Goal: Task Accomplishment & Management: Use online tool/utility

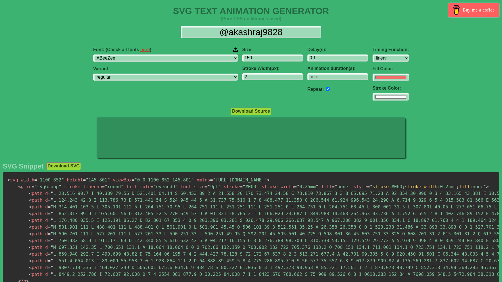
select select "linear"
click at [163, 59] on select "ABeeZee [PERSON_NAME] Display AR One Sans [PERSON_NAME] Libre Aboreto Abril Fat…" at bounding box center [165, 58] width 145 height 8
click at [136, 54] on select "ABeeZee [PERSON_NAME] Display AR One Sans [PERSON_NAME] Libre Aboreto Abril Fat…" at bounding box center [165, 58] width 145 height 8
click at [242, 57] on input "150" at bounding box center [272, 58] width 61 height 8
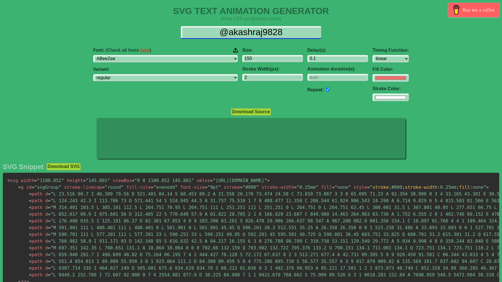
drag, startPoint x: 286, startPoint y: 31, endPoint x: 212, endPoint y: 32, distance: 73.3
click at [212, 32] on input "@akashraj9828" at bounding box center [251, 32] width 140 height 13
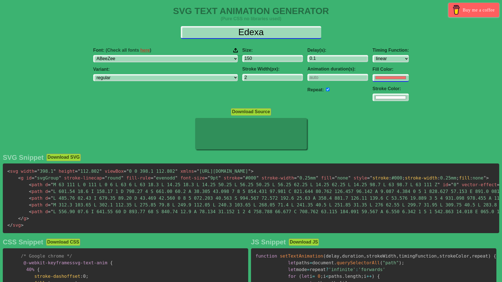
type input "Edexa"
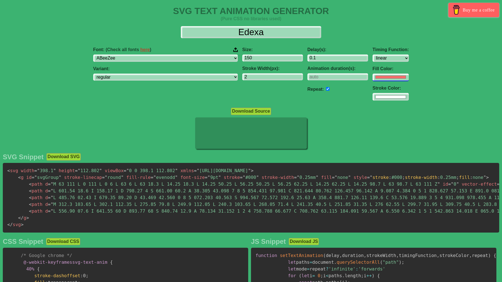
click at [372, 80] on input "#f16f6b" at bounding box center [390, 78] width 36 height 8
click at [372, 78] on input "#6eaef2" at bounding box center [390, 78] width 36 height 8
click at [372, 76] on input "#6eaef2" at bounding box center [390, 78] width 36 height 8
click at [372, 79] on input "#65aef2" at bounding box center [390, 78] width 36 height 8
type input "#6555ff"
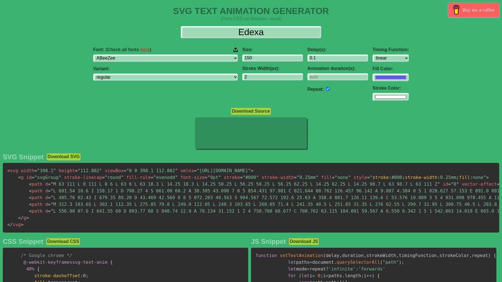
click at [448, 74] on div "Font: (Check all fonts here ) ABeeZee [PERSON_NAME] Display AR One Sans [PERSON…" at bounding box center [251, 74] width 502 height 63
click at [264, 60] on input "149" at bounding box center [272, 58] width 61 height 8
click at [264, 60] on input "148" at bounding box center [272, 58] width 61 height 8
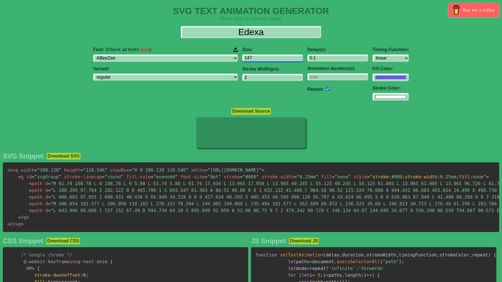
click at [264, 60] on input "147" at bounding box center [272, 58] width 61 height 8
click at [264, 60] on input "146" at bounding box center [272, 58] width 61 height 8
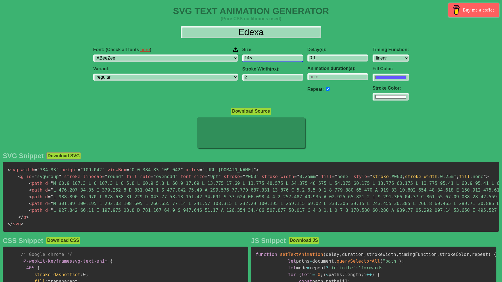
click at [264, 60] on input "145" at bounding box center [272, 58] width 61 height 8
click at [264, 60] on input "144" at bounding box center [272, 58] width 61 height 8
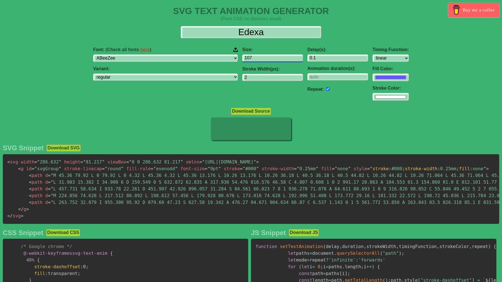
click at [264, 60] on input "107" at bounding box center [272, 58] width 61 height 8
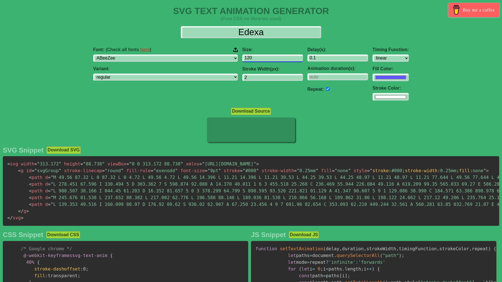
type input "120"
click at [265, 56] on input "120" at bounding box center [272, 58] width 61 height 8
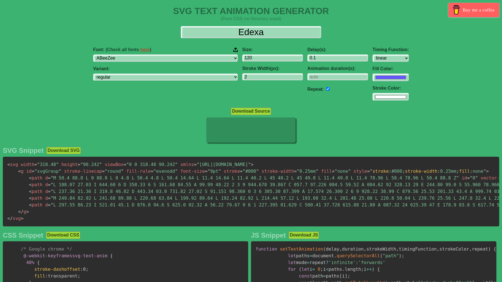
click at [331, 141] on div at bounding box center [251, 130] width 502 height 27
click at [286, 131] on icon at bounding box center [250, 129] width 89 height 25
click at [372, 81] on input "#ffffff" at bounding box center [390, 78] width 36 height 8
click at [449, 96] on div "Font: (Check all fonts here ) ABeeZee [PERSON_NAME] Display AR One Sans [PERSON…" at bounding box center [251, 74] width 502 height 63
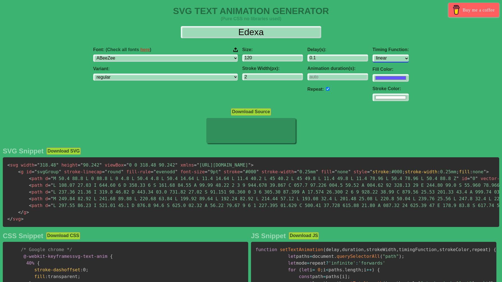
click at [372, 58] on select "ease ease-in ease-out ease-in-out linear step-start step-end" at bounding box center [390, 58] width 36 height 8
select select "ease-in-out"
click at [372, 54] on select "ease ease-in ease-out ease-in-out linear step-start step-end" at bounding box center [390, 58] width 36 height 8
click at [372, 57] on select "ease ease-in ease-out ease-in-out linear step-start step-end" at bounding box center [390, 58] width 36 height 8
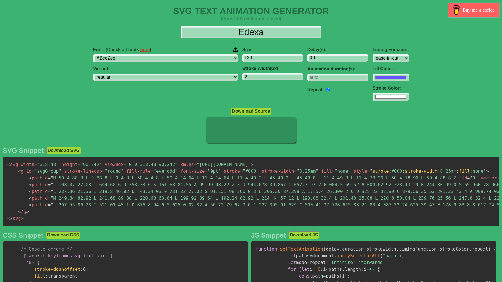
click at [307, 60] on input "0.1" at bounding box center [337, 58] width 61 height 8
drag, startPoint x: 290, startPoint y: 59, endPoint x: 258, endPoint y: 59, distance: 32.3
click at [258, 59] on div "Font: (Check all fonts here ) ABeeZee [PERSON_NAME] Display AR One Sans [PERSON…" at bounding box center [251, 74] width 502 height 63
type input "0.5"
click at [307, 78] on input "number" at bounding box center [337, 77] width 61 height 8
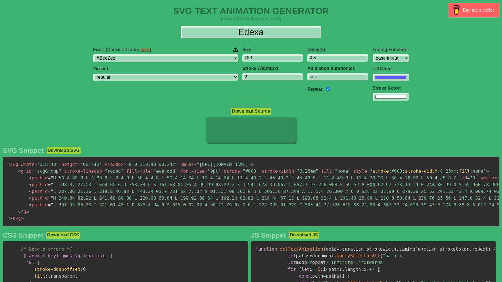
click at [307, 91] on div "Repeat:" at bounding box center [337, 89] width 61 height 8
click at [326, 90] on input "checkbox" at bounding box center [328, 89] width 4 height 4
click at [324, 126] on div at bounding box center [251, 130] width 502 height 27
click at [326, 89] on input "checkbox" at bounding box center [328, 89] width 4 height 4
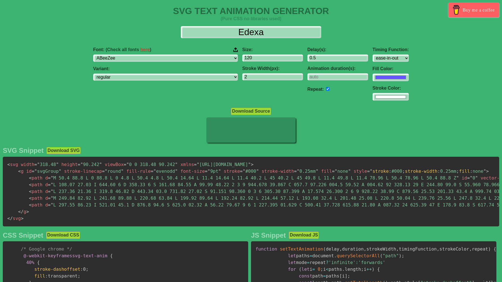
checkbox input "false"
click at [70, 150] on button "Download SVG" at bounding box center [63, 150] width 35 height 7
click at [242, 58] on input "120" at bounding box center [272, 58] width 61 height 8
click at [264, 57] on input "121" at bounding box center [272, 58] width 61 height 8
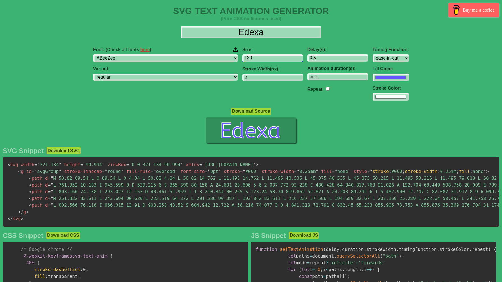
click at [266, 59] on input "120" at bounding box center [272, 58] width 61 height 8
click at [266, 59] on input "119" at bounding box center [272, 58] width 61 height 8
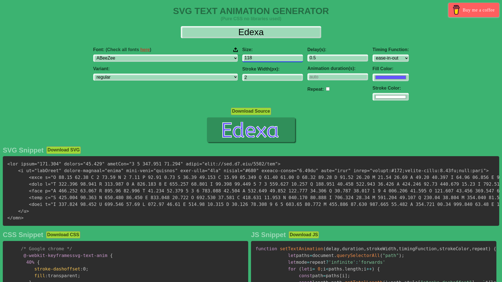
click at [266, 59] on input "118" at bounding box center [272, 58] width 61 height 8
click at [266, 59] on input "117" at bounding box center [272, 58] width 61 height 8
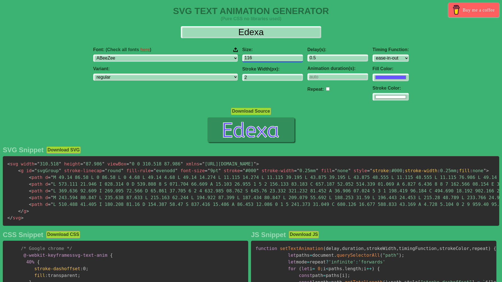
click at [266, 59] on input "116" at bounding box center [272, 58] width 61 height 8
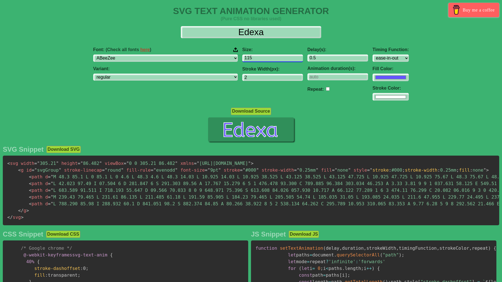
click at [266, 59] on input "115" at bounding box center [272, 58] width 61 height 8
click at [266, 59] on input "114" at bounding box center [272, 58] width 61 height 8
click at [266, 59] on input "113" at bounding box center [272, 58] width 61 height 8
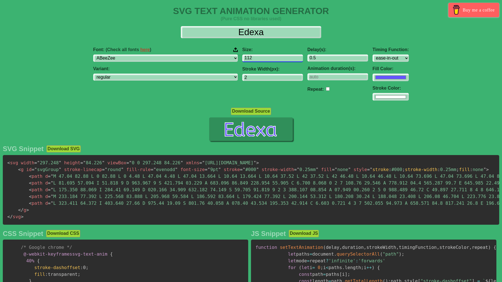
click at [266, 59] on input "112" at bounding box center [272, 58] width 61 height 8
click at [266, 59] on input "111" at bounding box center [272, 58] width 61 height 8
click at [266, 59] on input "110" at bounding box center [272, 58] width 61 height 8
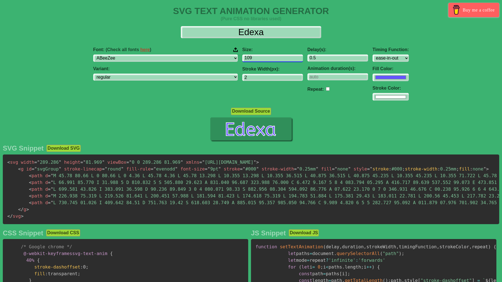
click at [266, 59] on input "109" at bounding box center [272, 58] width 61 height 8
click at [266, 59] on input "108" at bounding box center [272, 58] width 61 height 8
click at [266, 59] on input "107" at bounding box center [272, 58] width 61 height 8
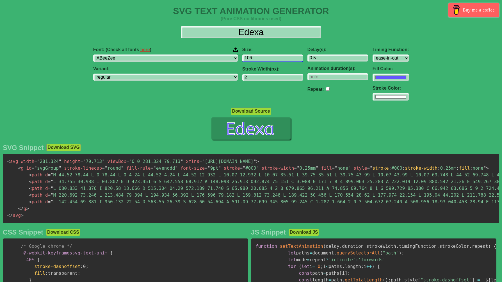
click at [266, 59] on input "106" at bounding box center [272, 58] width 61 height 8
click at [342, 124] on div at bounding box center [251, 129] width 502 height 24
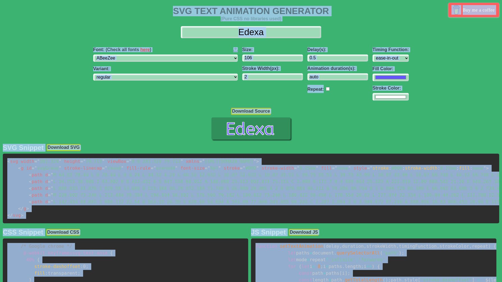
click at [251, 207] on pre "< svg width = " 281.324 " height = " 79.713 " viewBox = " 0 0 281.324 79.713 " …" at bounding box center [251, 189] width 496 height 70
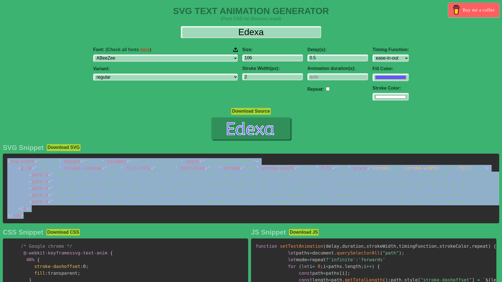
drag, startPoint x: 27, startPoint y: 218, endPoint x: 4, endPoint y: 161, distance: 61.7
click at [4, 161] on pre "< svg width = " 281.324 " height = " 79.713 " viewBox = " 0 0 281.324 79.713 " …" at bounding box center [251, 189] width 496 height 70
copy code "< svg width = " 281.324 " height = " 79.713 " viewBox = " 0 0 281.324 79.713 " …"
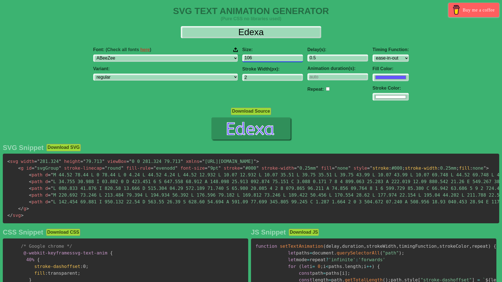
click at [242, 59] on input "106" at bounding box center [272, 58] width 61 height 8
drag, startPoint x: 238, startPoint y: 59, endPoint x: 216, endPoint y: 60, distance: 21.9
click at [240, 60] on div "Size: 106 Stroke Width(px): 2" at bounding box center [272, 74] width 65 height 63
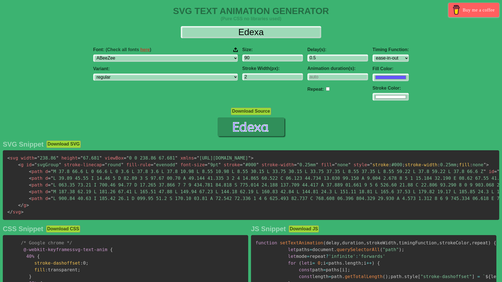
click at [78, 147] on button "Download SVG" at bounding box center [63, 143] width 35 height 7
click at [242, 58] on input "90" at bounding box center [272, 58] width 61 height 8
drag, startPoint x: 234, startPoint y: 58, endPoint x: 211, endPoint y: 58, distance: 23.0
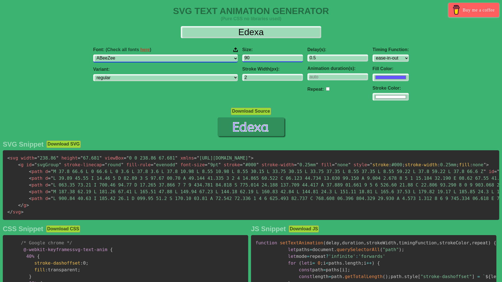
click at [211, 58] on div "Font: (Check all fonts here ) ABeeZee [PERSON_NAME] Display AR One Sans [PERSON…" at bounding box center [251, 74] width 502 height 63
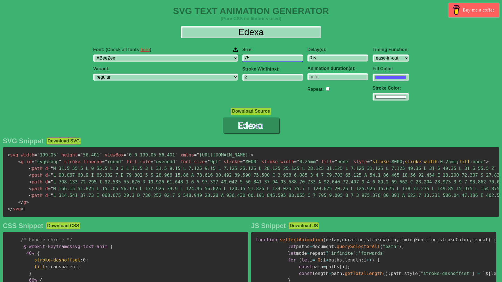
type input "75"
click at [326, 90] on input "checkbox" at bounding box center [328, 89] width 4 height 4
checkbox input "true"
click at [67, 139] on button "Download SVG" at bounding box center [63, 140] width 35 height 7
click at [242, 56] on input "75" at bounding box center [272, 58] width 61 height 8
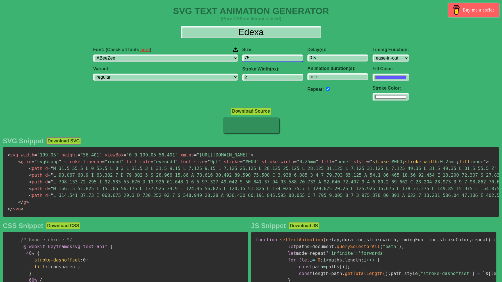
drag, startPoint x: 231, startPoint y: 56, endPoint x: 217, endPoint y: 58, distance: 14.2
click at [240, 58] on div "Size: 75 Stroke Width(px): 2" at bounding box center [272, 74] width 65 height 63
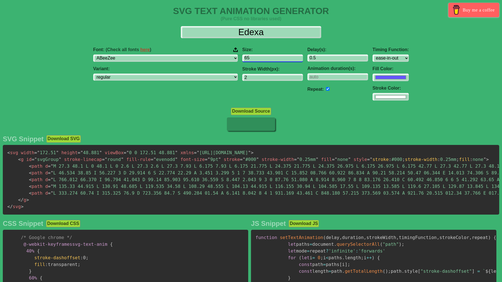
type input "65"
click at [65, 139] on button "Download SVG" at bounding box center [63, 138] width 35 height 7
